Goal: Obtain resource: Download file/media

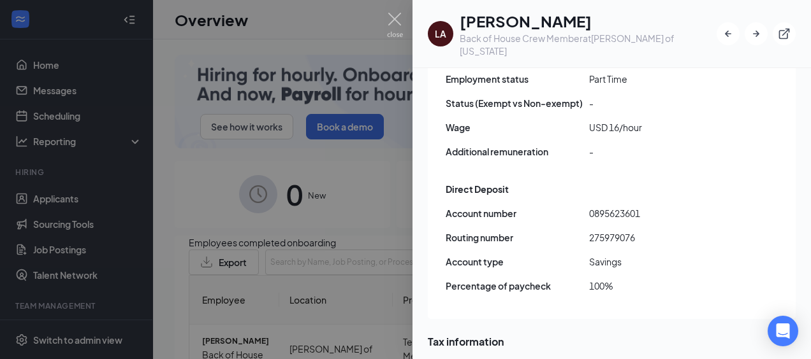
scroll to position [1020, 0]
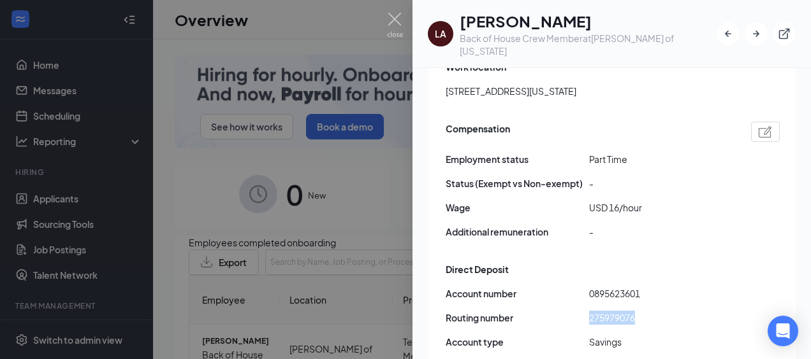
drag, startPoint x: 586, startPoint y: 172, endPoint x: 642, endPoint y: 172, distance: 55.4
click at [642, 311] on div "Routing number [US_BANK_ROUTING_MICR]" at bounding box center [613, 318] width 334 height 14
drag, startPoint x: 642, startPoint y: 172, endPoint x: 623, endPoint y: 171, distance: 19.1
copy div "275979076"
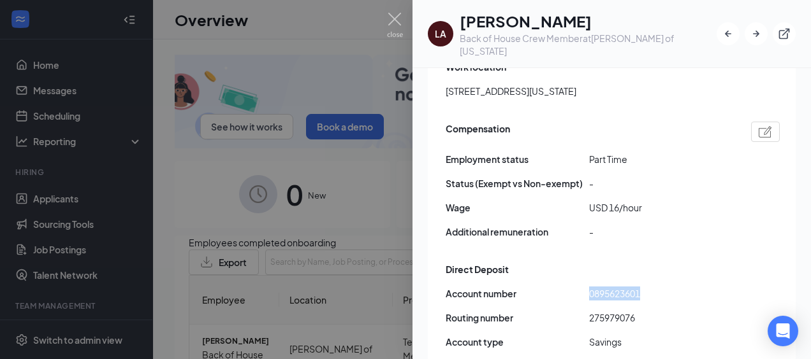
drag, startPoint x: 593, startPoint y: 148, endPoint x: 654, endPoint y: 152, distance: 61.3
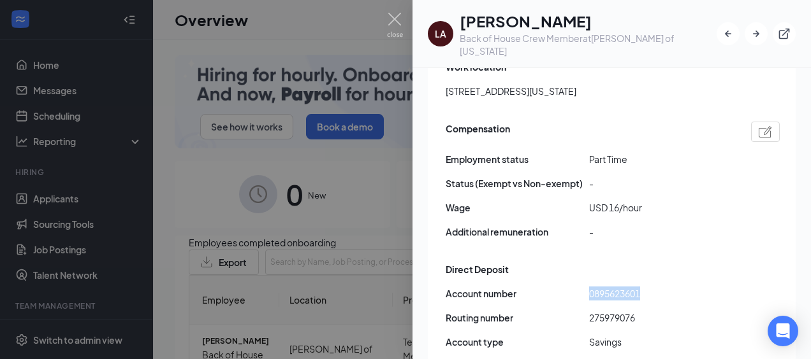
click at [654, 287] on span "0895623601" at bounding box center [660, 294] width 143 height 14
drag, startPoint x: 654, startPoint y: 152, endPoint x: 639, endPoint y: 150, distance: 14.7
copy span "0895623601"
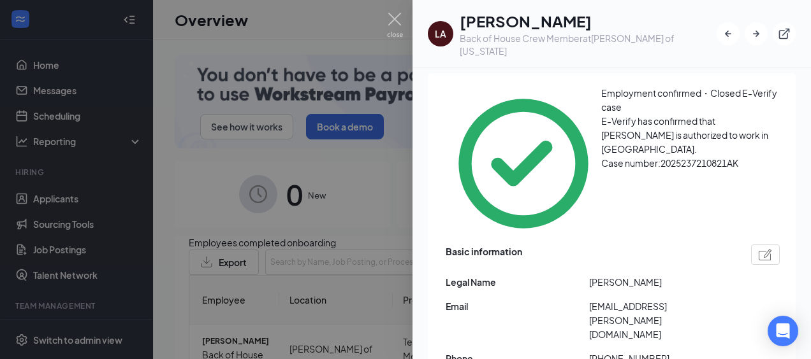
scroll to position [0, 0]
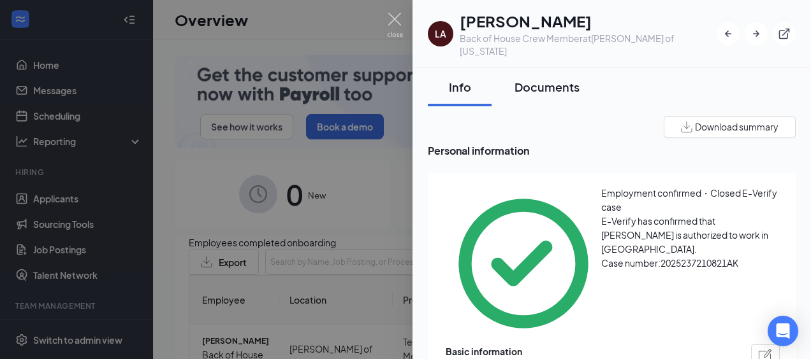
click at [574, 79] on div "Documents" at bounding box center [546, 87] width 65 height 16
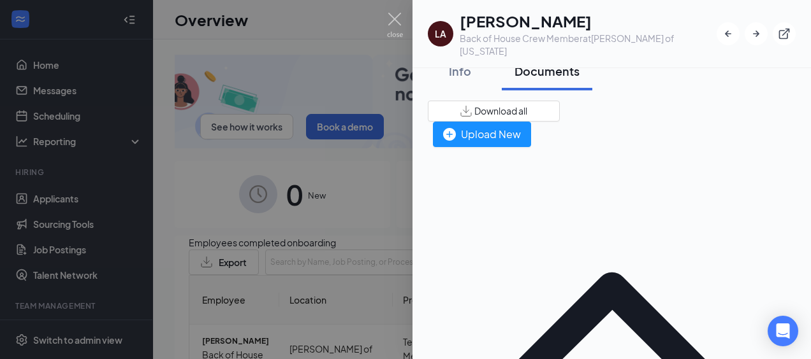
scroll to position [64, 0]
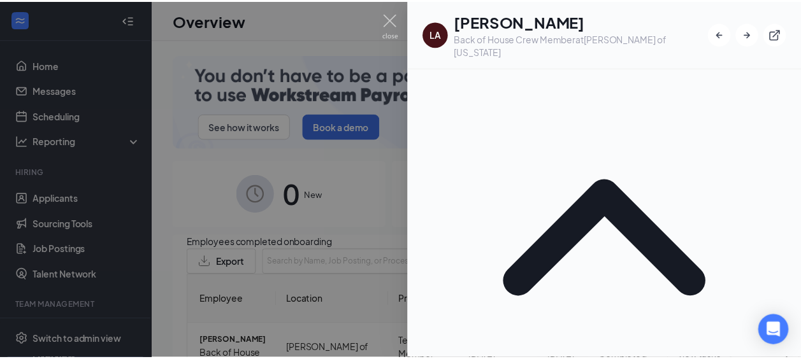
scroll to position [127, 0]
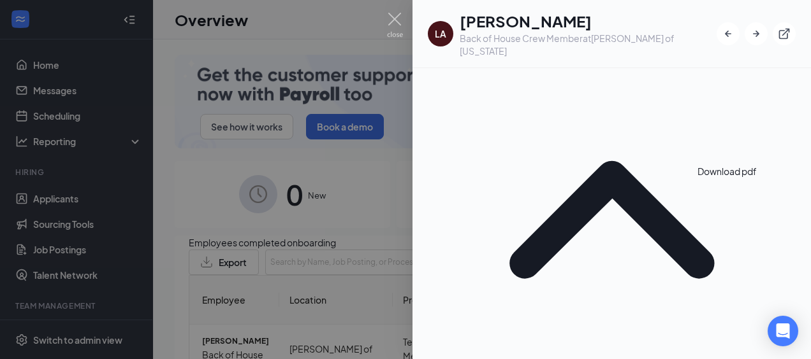
click at [302, 29] on div at bounding box center [405, 179] width 811 height 359
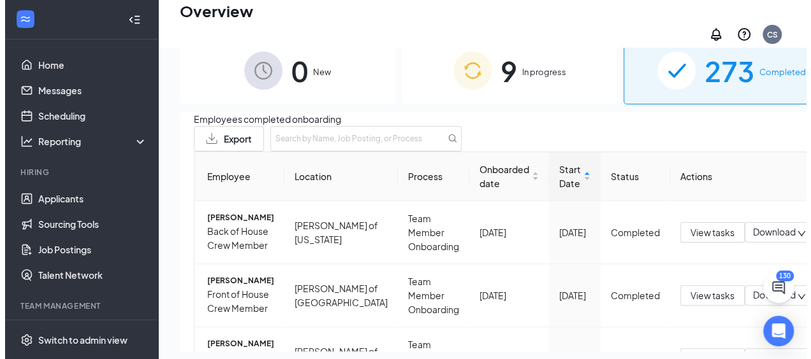
scroll to position [73, 0]
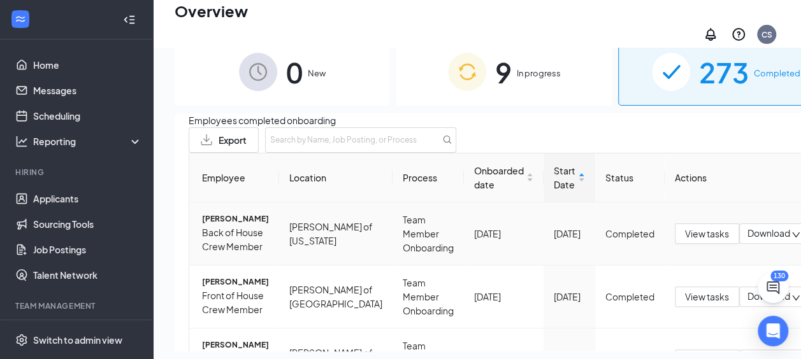
click at [214, 215] on span "[PERSON_NAME]" at bounding box center [235, 220] width 67 height 12
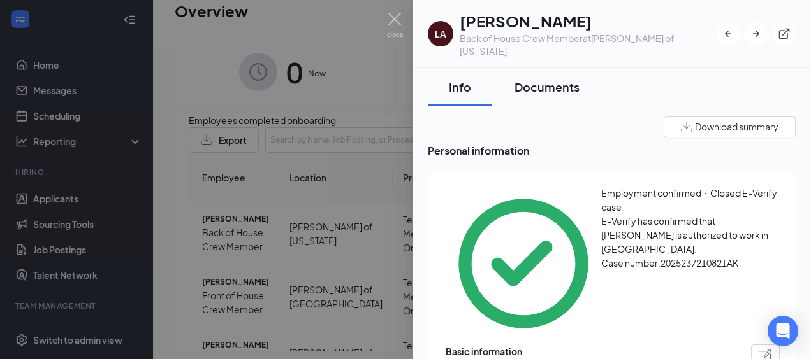
click at [544, 79] on div "Documents" at bounding box center [546, 87] width 65 height 16
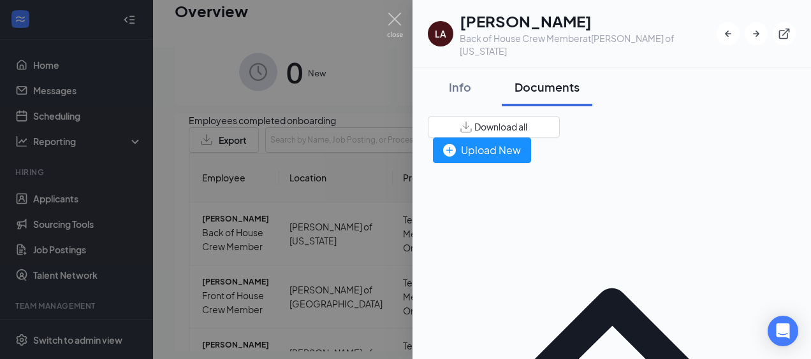
click at [372, 108] on div at bounding box center [405, 179] width 811 height 359
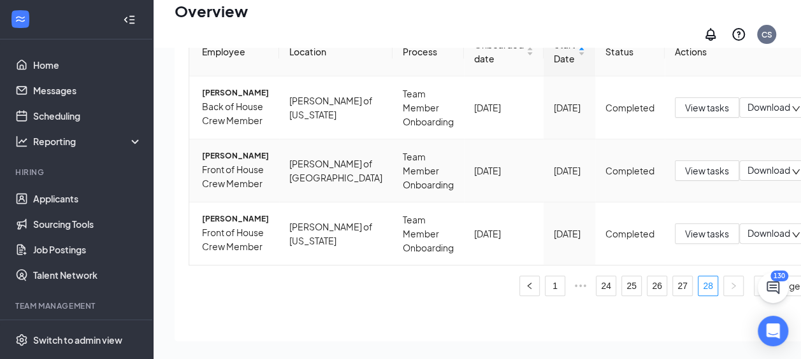
scroll to position [264, 0]
click at [673, 277] on link "27" at bounding box center [682, 286] width 19 height 19
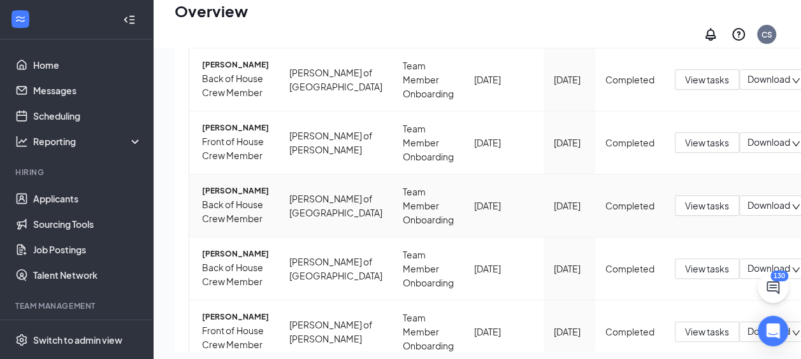
scroll to position [837, 0]
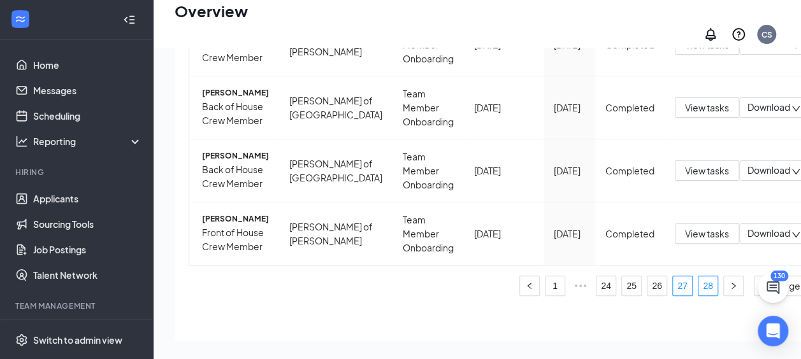
click at [699, 296] on link "28" at bounding box center [708, 286] width 19 height 19
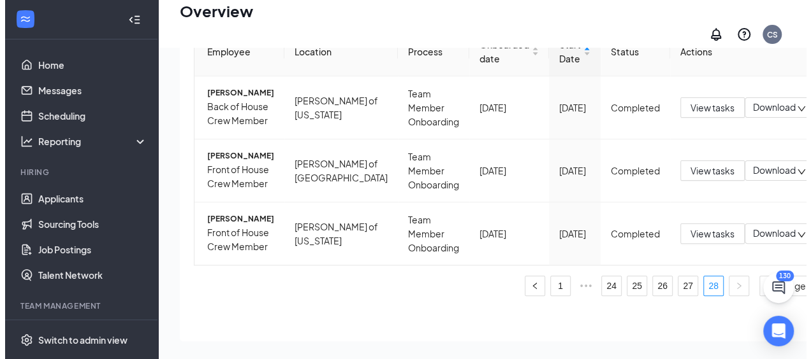
scroll to position [200, 0]
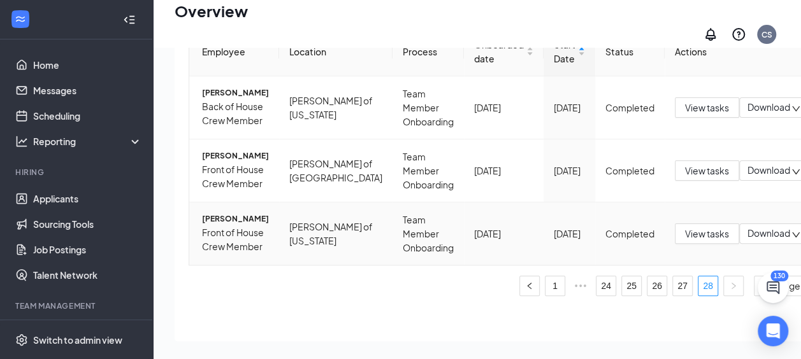
click at [228, 226] on span "[PERSON_NAME]" at bounding box center [235, 220] width 67 height 12
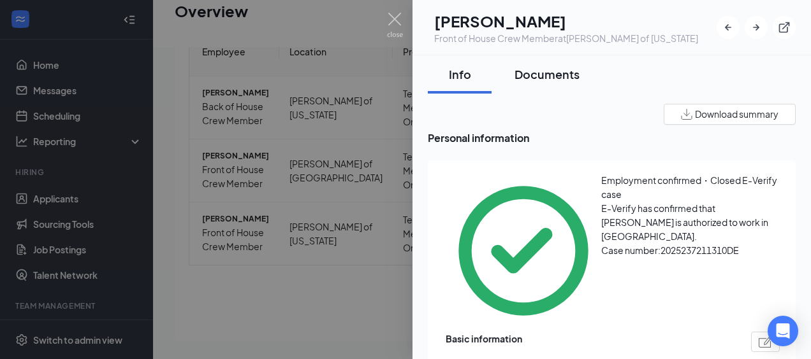
click at [576, 75] on div "Documents" at bounding box center [546, 74] width 65 height 16
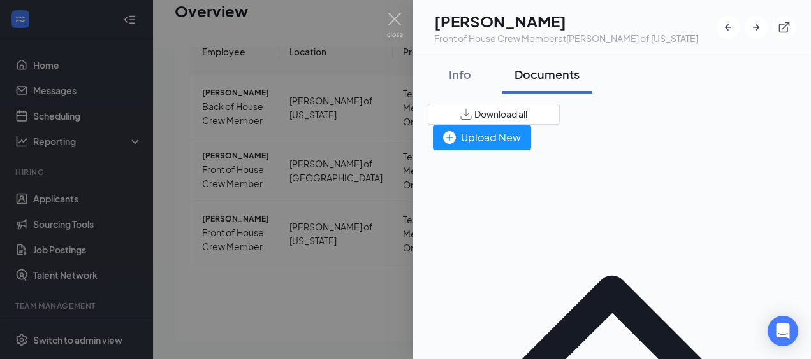
click at [376, 74] on div at bounding box center [405, 179] width 811 height 359
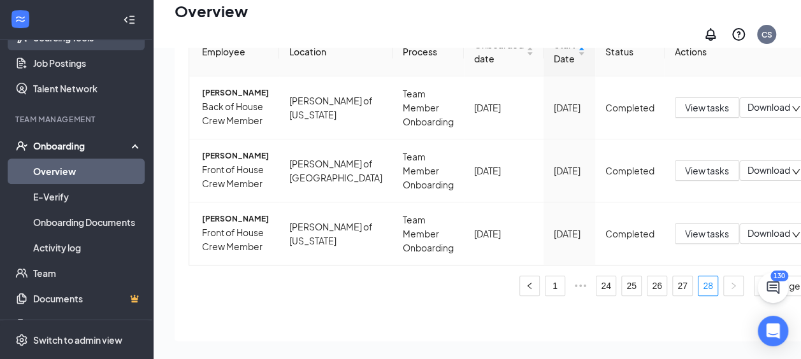
scroll to position [191, 0]
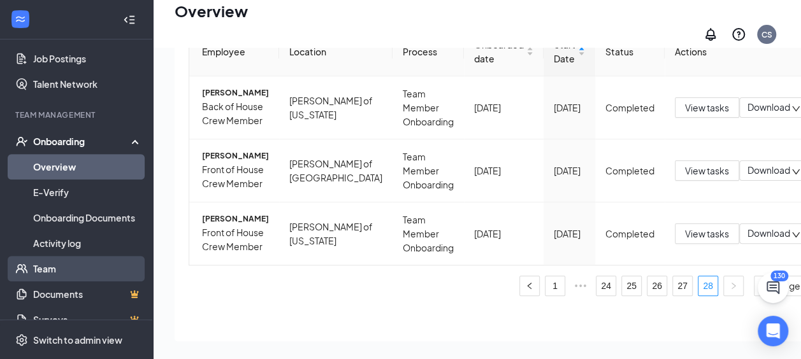
click at [76, 264] on link "Team" at bounding box center [87, 268] width 109 height 25
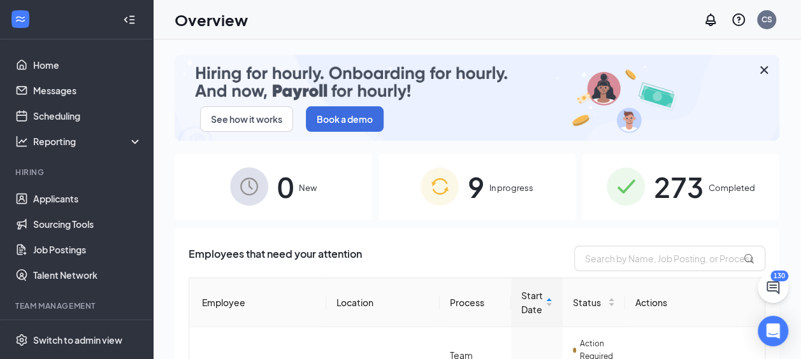
click at [672, 185] on span "273" at bounding box center [679, 187] width 50 height 44
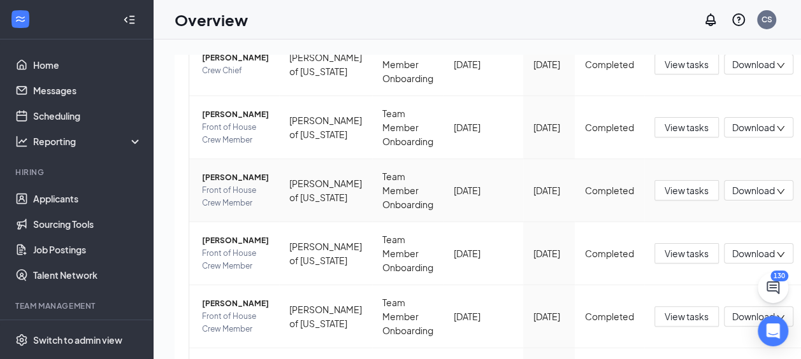
scroll to position [786, 0]
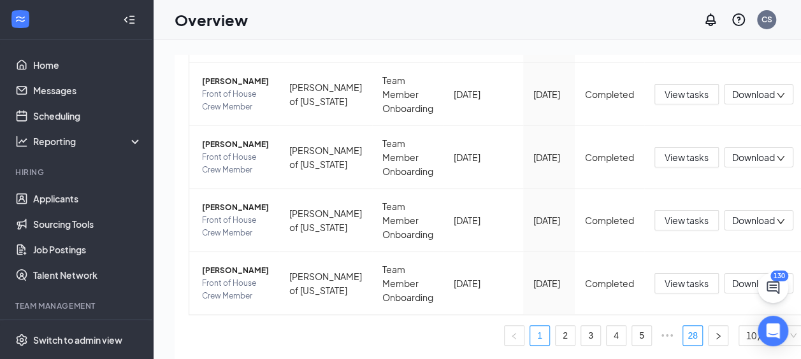
click at [683, 338] on link "28" at bounding box center [692, 335] width 19 height 19
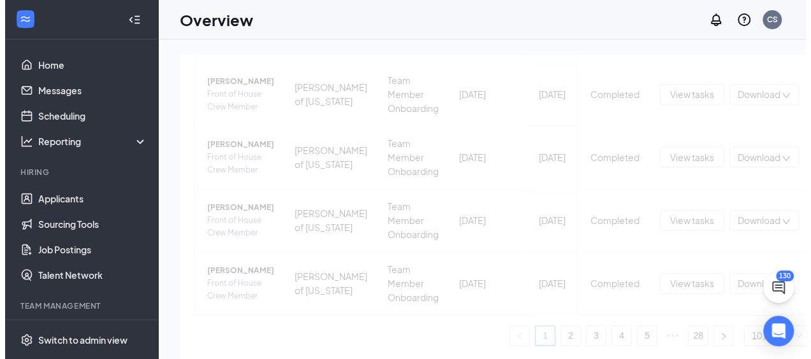
scroll to position [264, 0]
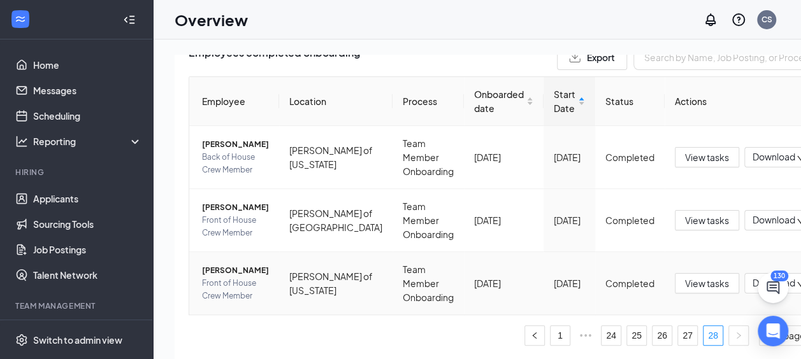
click at [224, 264] on span "[PERSON_NAME]" at bounding box center [235, 270] width 67 height 13
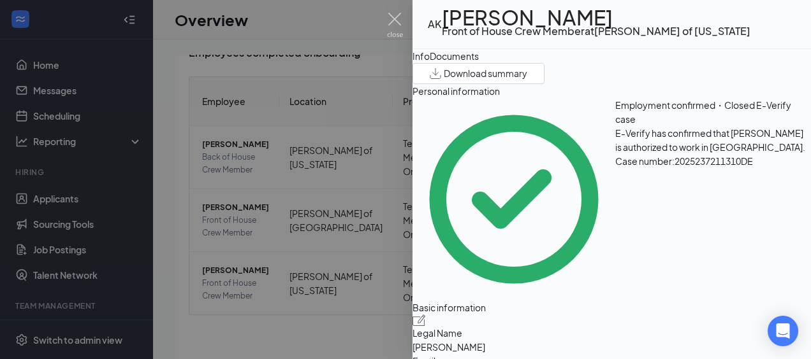
click at [479, 63] on div "Documents" at bounding box center [454, 56] width 49 height 14
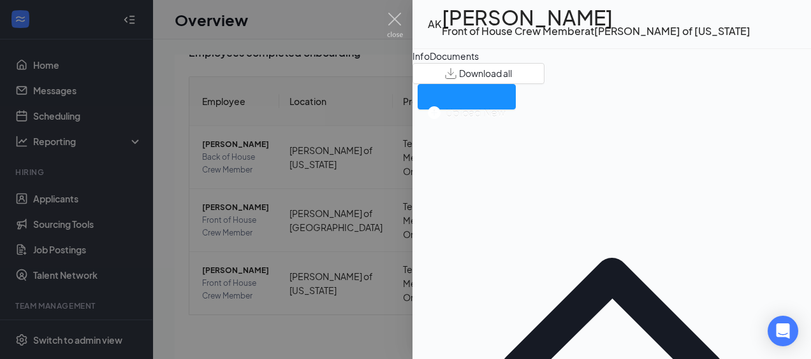
scroll to position [261, 0]
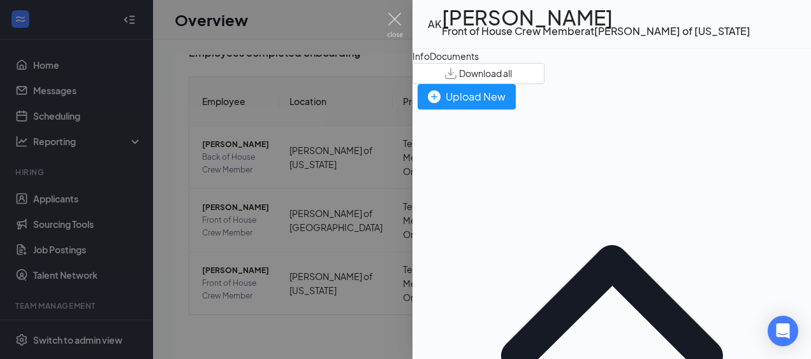
click at [430, 63] on div "Info" at bounding box center [420, 56] width 17 height 14
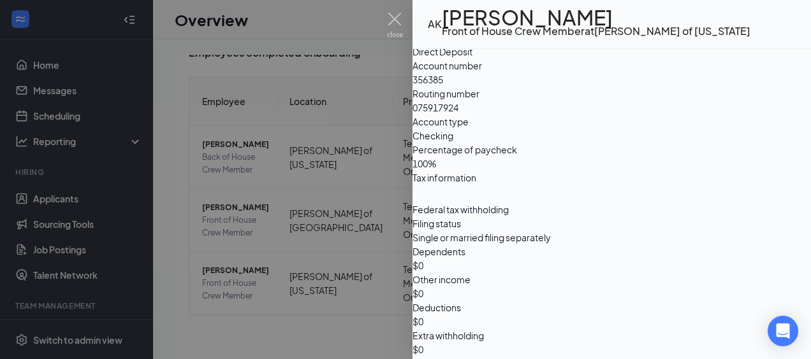
scroll to position [1020, 0]
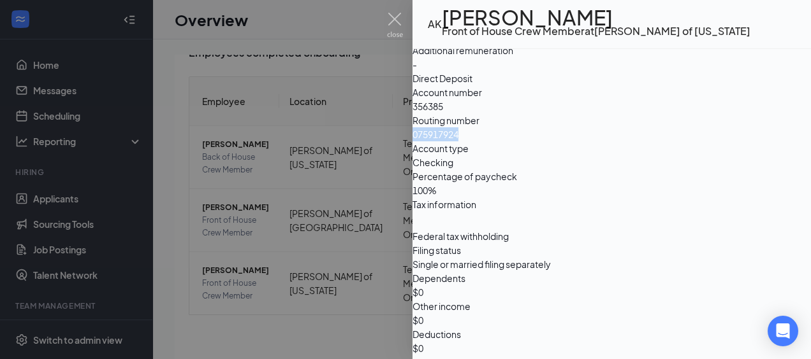
drag, startPoint x: 589, startPoint y: 173, endPoint x: 649, endPoint y: 177, distance: 60.0
click at [649, 141] on span "075917924" at bounding box center [611, 134] width 398 height 14
drag, startPoint x: 648, startPoint y: 177, endPoint x: 627, endPoint y: 174, distance: 21.2
copy span "075917924"
drag, startPoint x: 590, startPoint y: 144, endPoint x: 637, endPoint y: 149, distance: 46.8
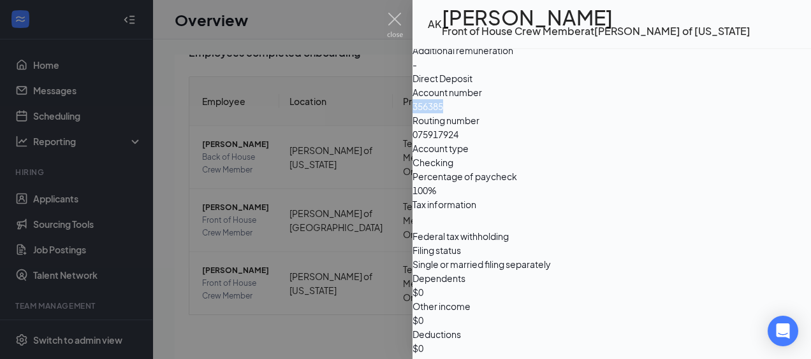
click at [637, 113] on div "Account number 356385" at bounding box center [611, 99] width 398 height 28
drag, startPoint x: 637, startPoint y: 149, endPoint x: 604, endPoint y: 149, distance: 32.5
copy div "356385"
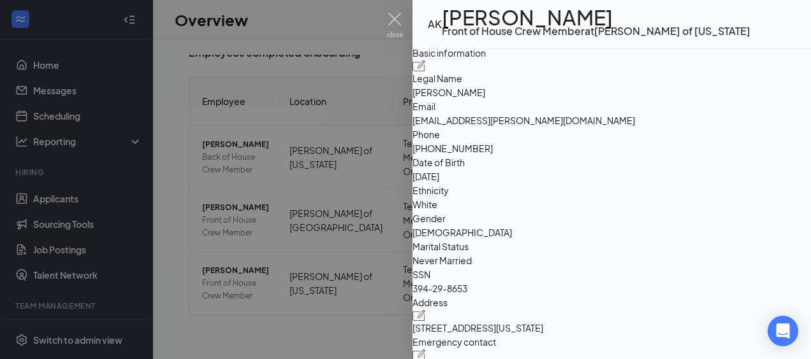
scroll to position [0, 0]
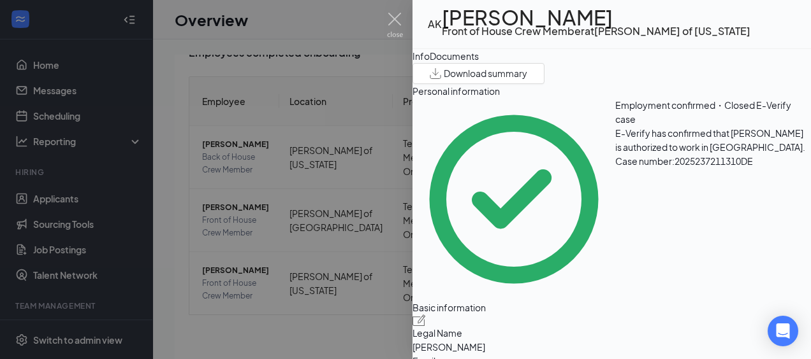
click at [479, 63] on div "Documents" at bounding box center [454, 56] width 49 height 14
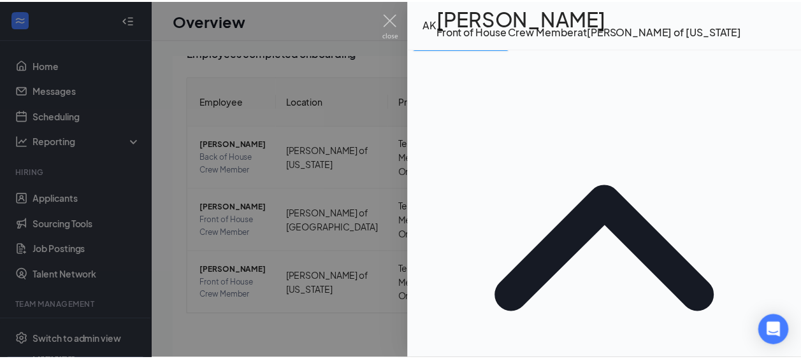
scroll to position [191, 0]
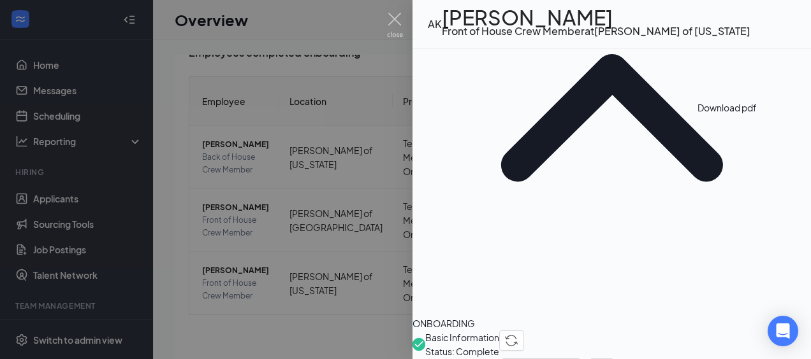
click at [298, 59] on div at bounding box center [405, 179] width 811 height 359
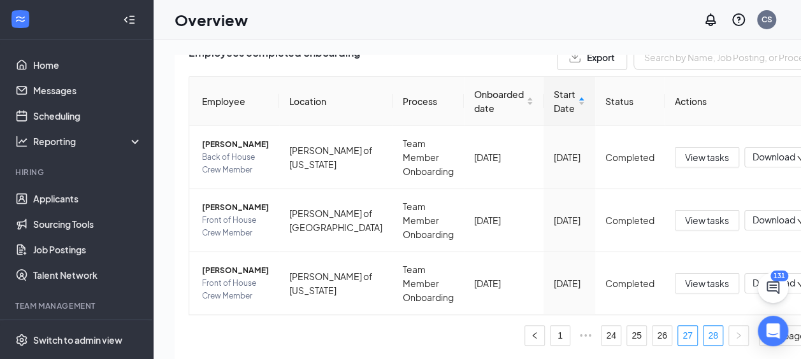
click at [678, 340] on link "27" at bounding box center [687, 335] width 19 height 19
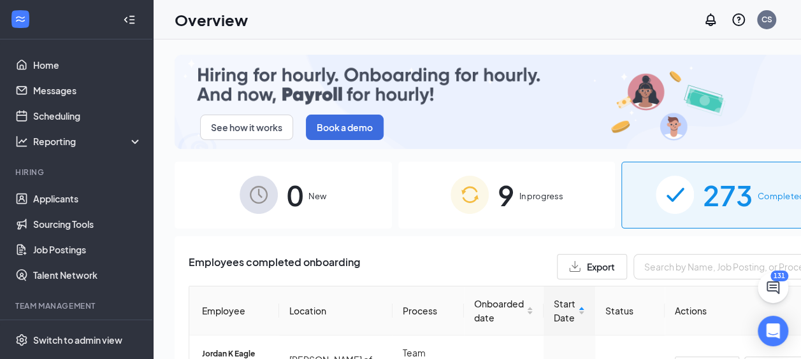
click at [498, 191] on span "9" at bounding box center [506, 195] width 17 height 44
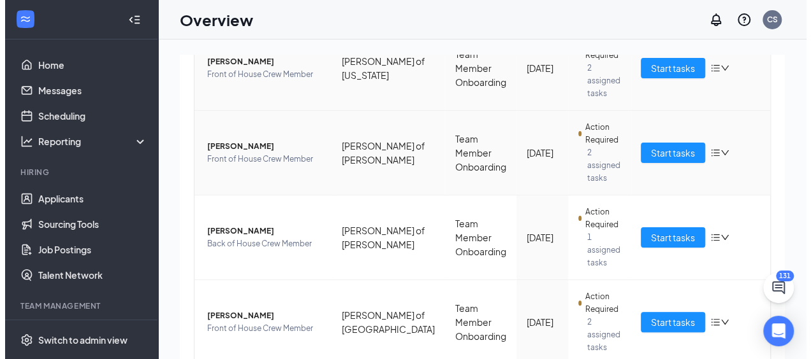
scroll to position [644, 0]
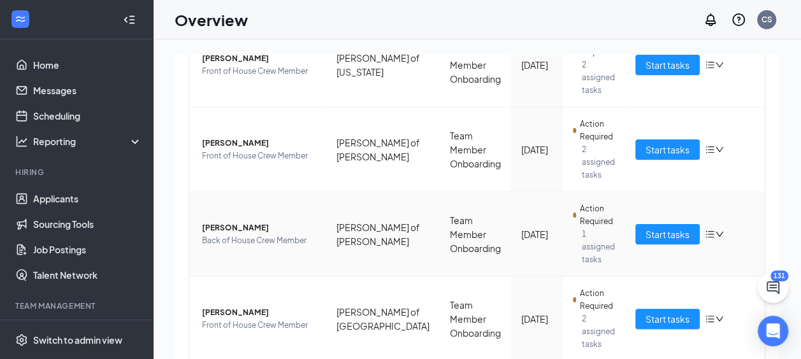
click at [245, 224] on span "Jaime Salinas" at bounding box center [259, 228] width 114 height 13
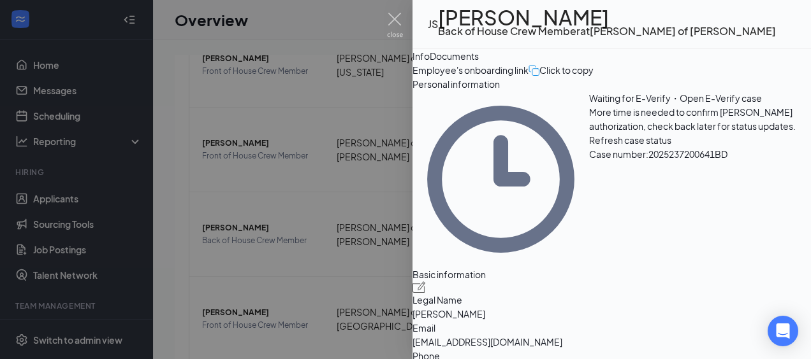
click at [479, 59] on button "Documents" at bounding box center [454, 56] width 49 height 14
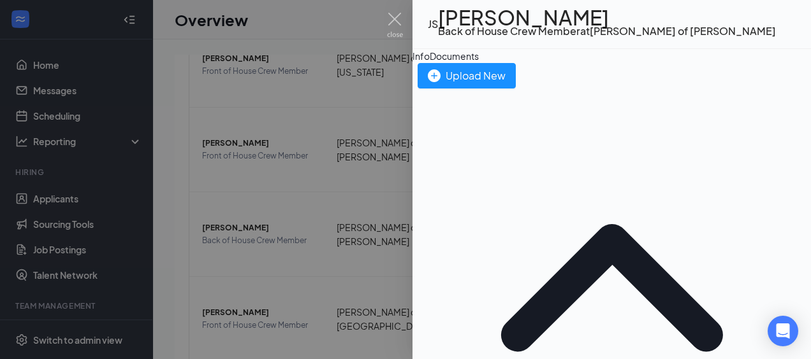
click at [479, 63] on div "Documents" at bounding box center [454, 56] width 49 height 14
click at [430, 63] on div "Info" at bounding box center [420, 56] width 17 height 14
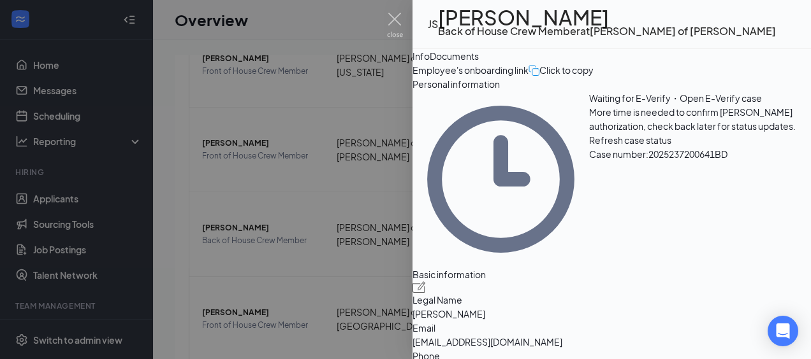
click at [479, 63] on button "Documents" at bounding box center [454, 56] width 49 height 14
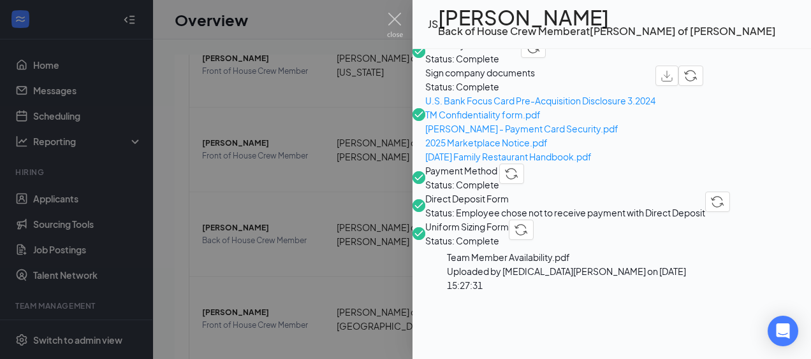
scroll to position [590, 0]
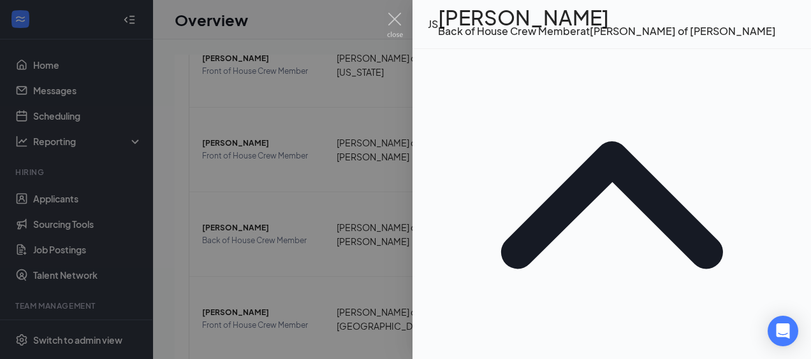
scroll to position [0, 0]
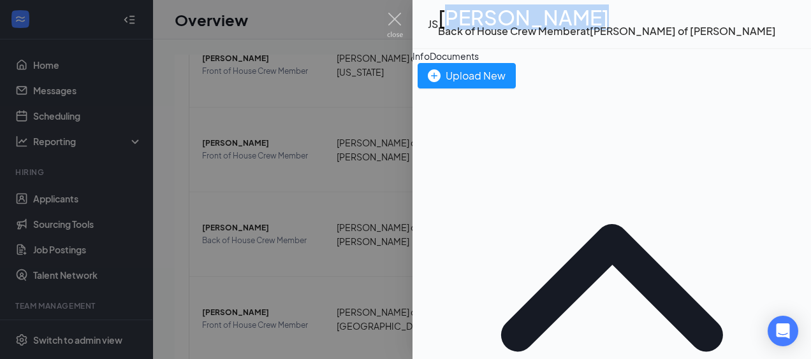
drag, startPoint x: 463, startPoint y: 21, endPoint x: 567, endPoint y: 31, distance: 104.4
click at [567, 24] on h1 "Jaime Salinas" at bounding box center [607, 17] width 338 height 14
drag, startPoint x: 468, startPoint y: 22, endPoint x: 576, endPoint y: 34, distance: 108.3
click at [576, 34] on div "JS Jaime Salinas Back of House Crew Member at Culver's of Middleton" at bounding box center [602, 24] width 348 height 28
drag, startPoint x: 576, startPoint y: 34, endPoint x: 544, endPoint y: 24, distance: 32.7
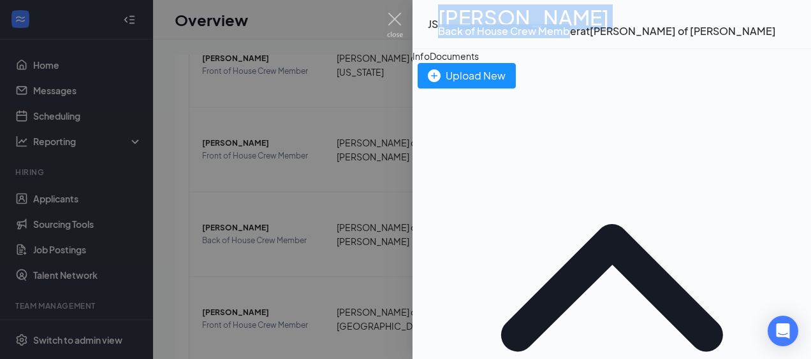
click at [544, 24] on h1 "Jaime Salinas" at bounding box center [607, 17] width 338 height 14
click at [463, 19] on h1 "Jaime Salinas" at bounding box center [607, 17] width 338 height 14
drag, startPoint x: 461, startPoint y: 20, endPoint x: 563, endPoint y: 25, distance: 101.5
click at [563, 24] on h1 "Jaime Salinas" at bounding box center [607, 17] width 338 height 14
drag, startPoint x: 563, startPoint y: 25, endPoint x: 536, endPoint y: 21, distance: 27.0
